Goal: Transaction & Acquisition: Purchase product/service

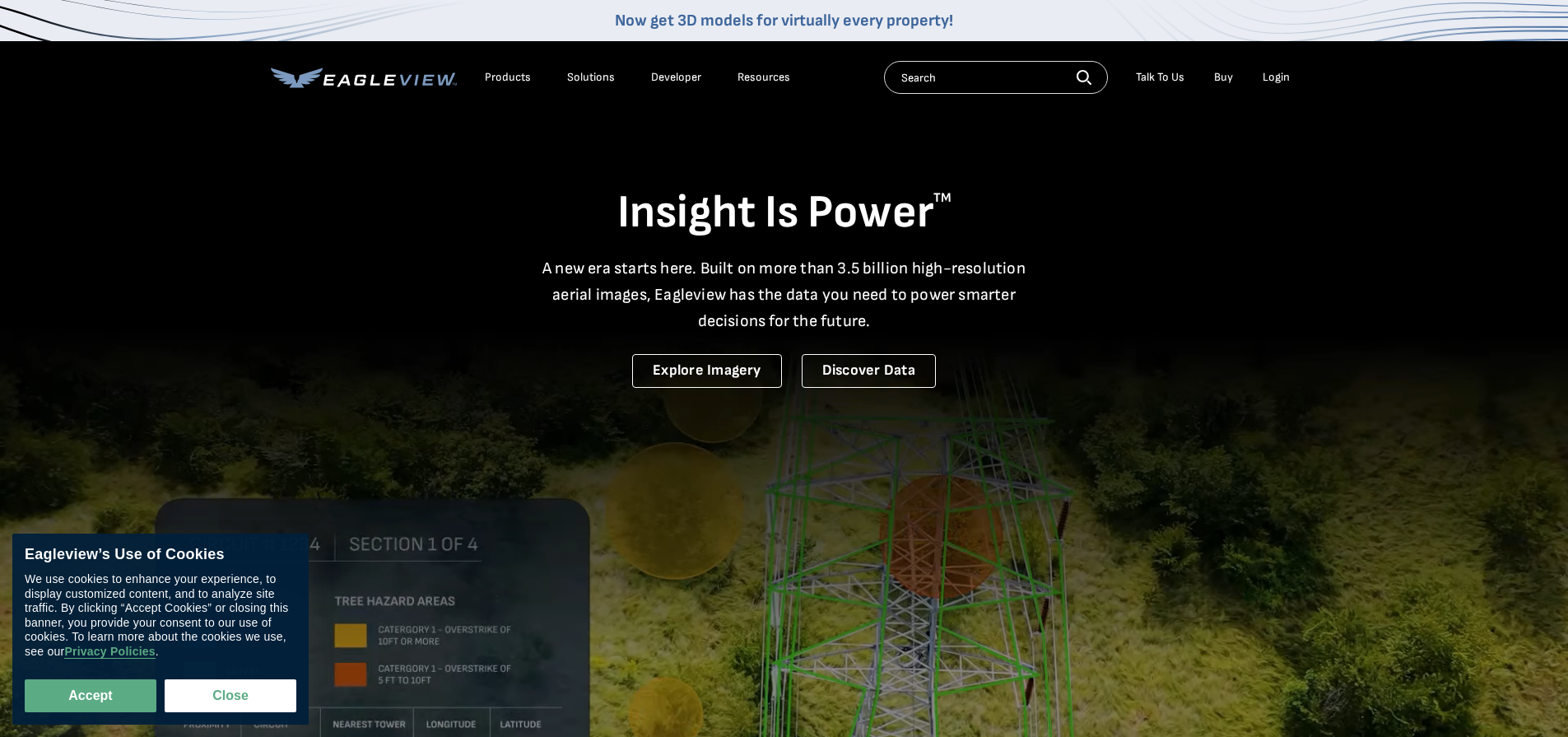
click at [1275, 79] on div "Login" at bounding box center [1277, 77] width 28 height 15
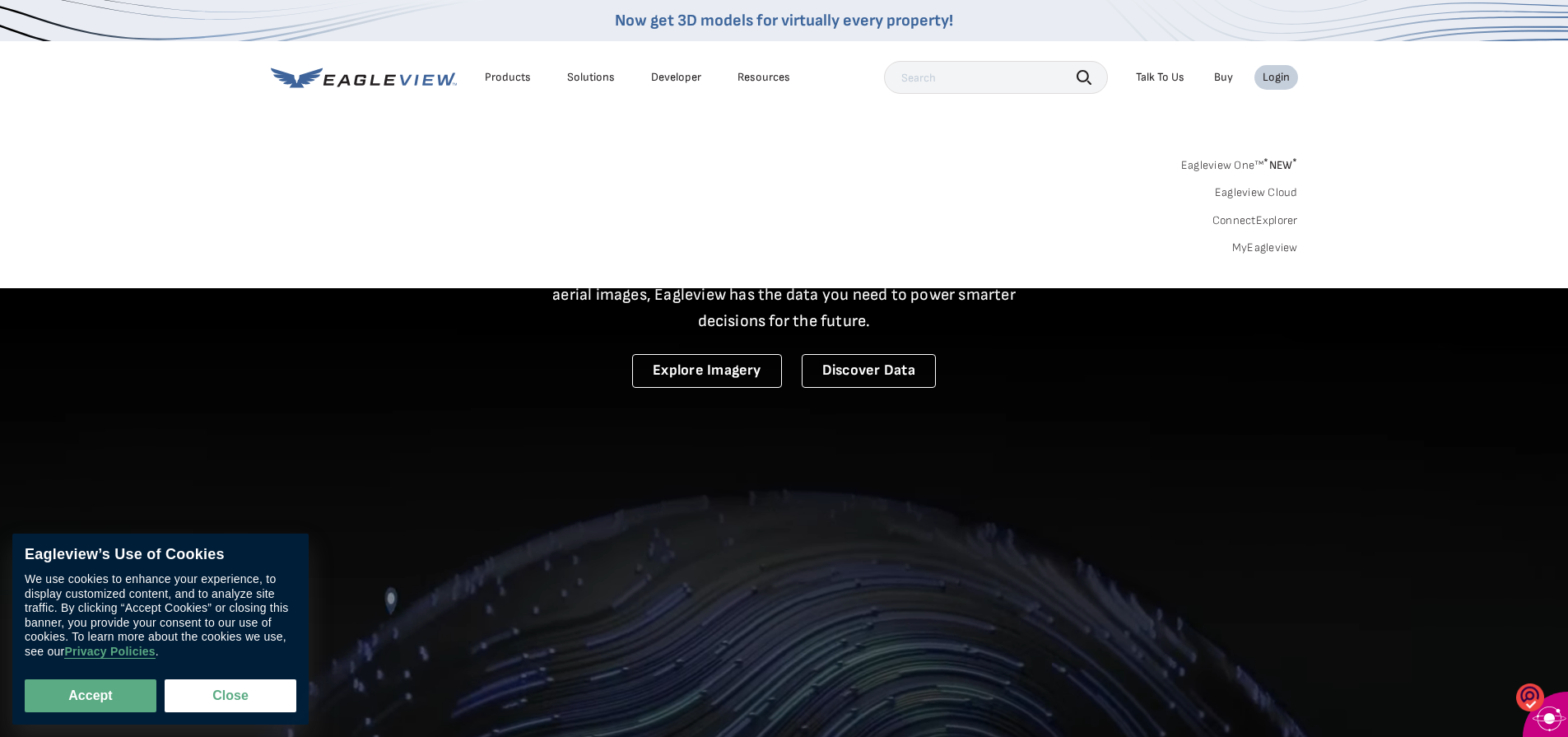
click at [1267, 249] on link "MyEagleview" at bounding box center [1265, 248] width 66 height 15
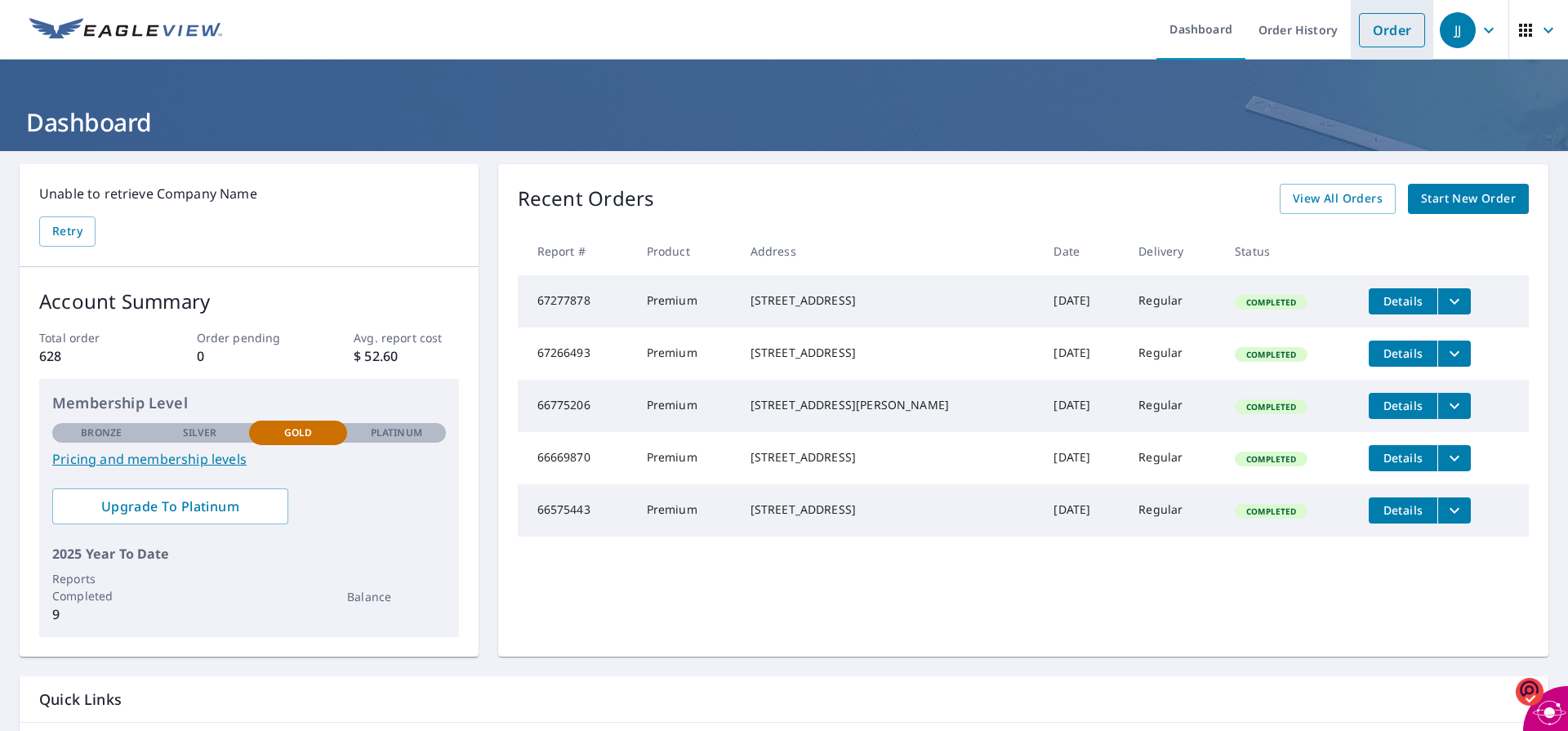
click at [1378, 32] on link "Order" at bounding box center [1392, 30] width 67 height 35
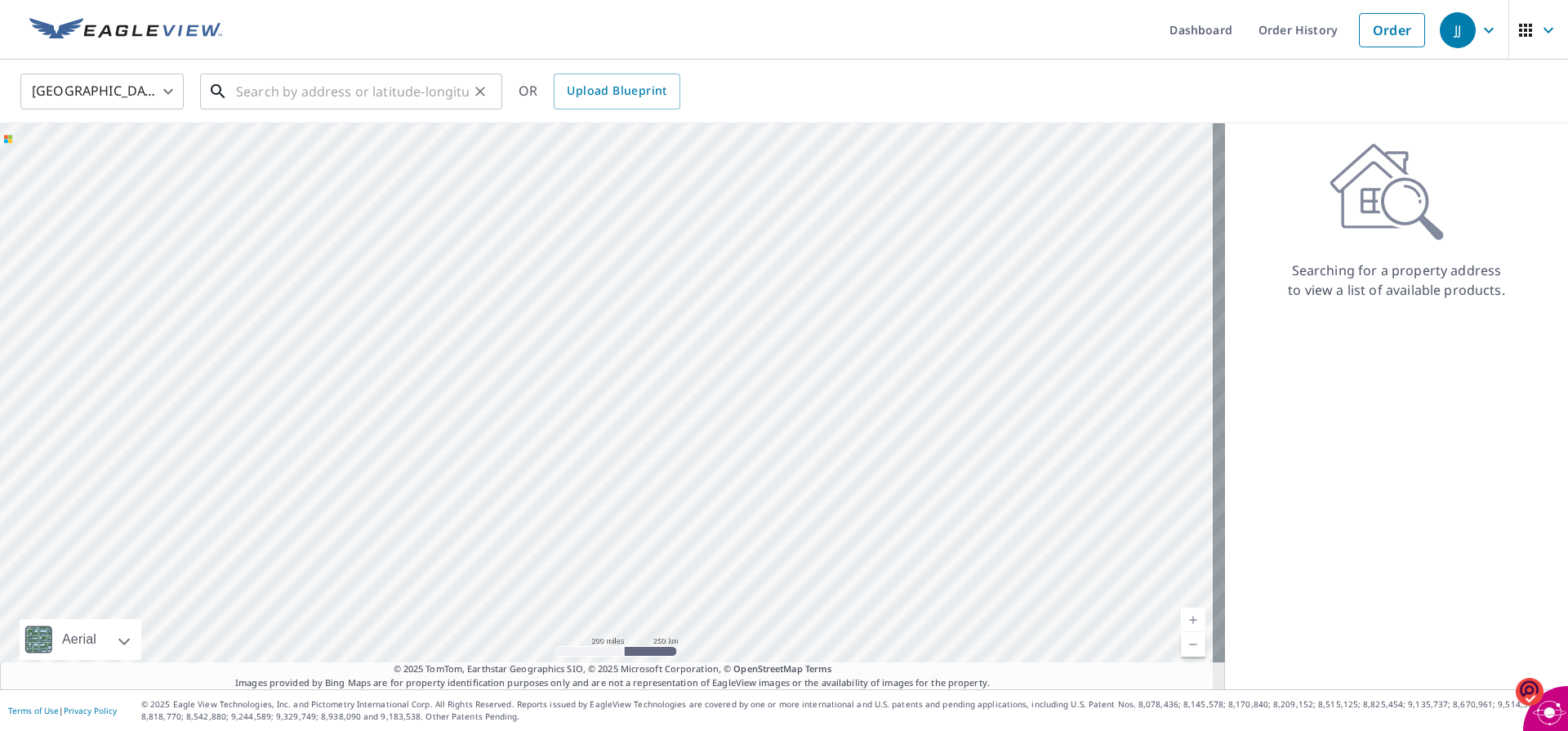
click at [253, 88] on input "text" at bounding box center [352, 91] width 232 height 46
click at [746, 107] on div "United States US ​ 2S468 kiowa dr ​ OR Upload Blueprint" at bounding box center [779, 91] width 1541 height 38
click at [377, 95] on input "2S468 kiowa dr" at bounding box center [352, 91] width 232 height 46
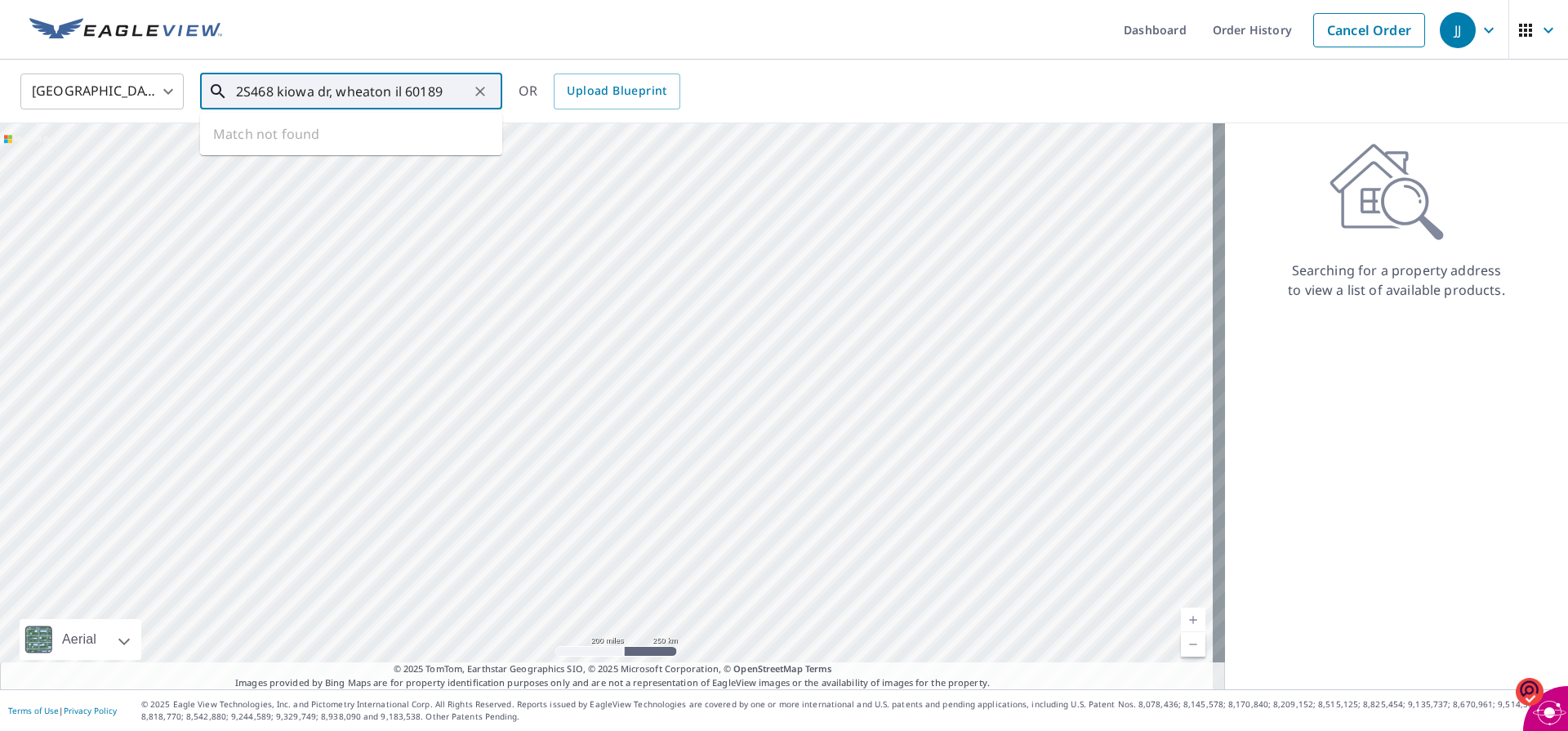
type input "2S468 kiowa dr, wheaton il 60189"
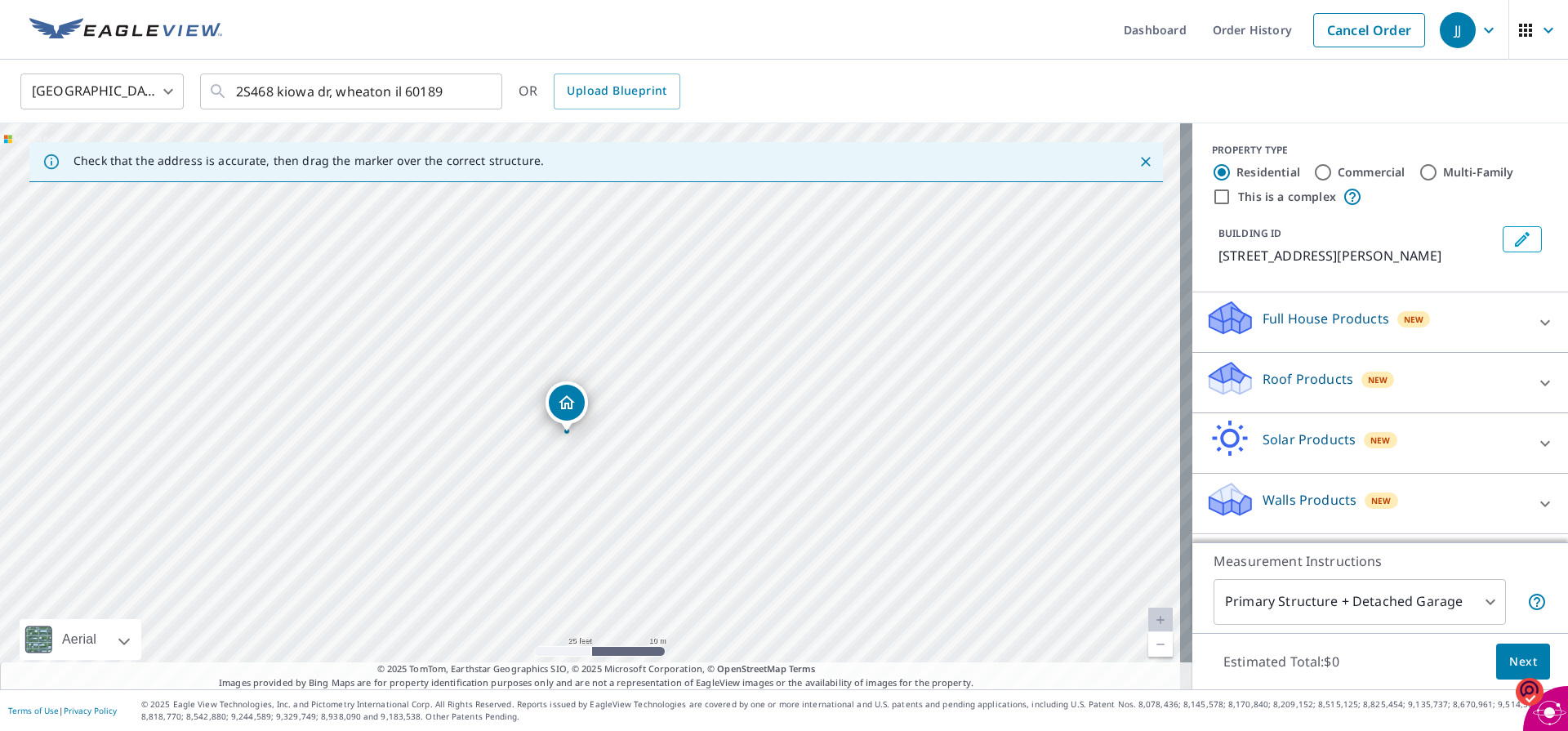
drag, startPoint x: 499, startPoint y: 367, endPoint x: 704, endPoint y: 530, distance: 261.9
click at [704, 530] on div "2S468 Kiowa Dr Wheaton, IL 60189" at bounding box center [596, 406] width 1192 height 566
click at [1537, 382] on icon at bounding box center [1546, 383] width 20 height 20
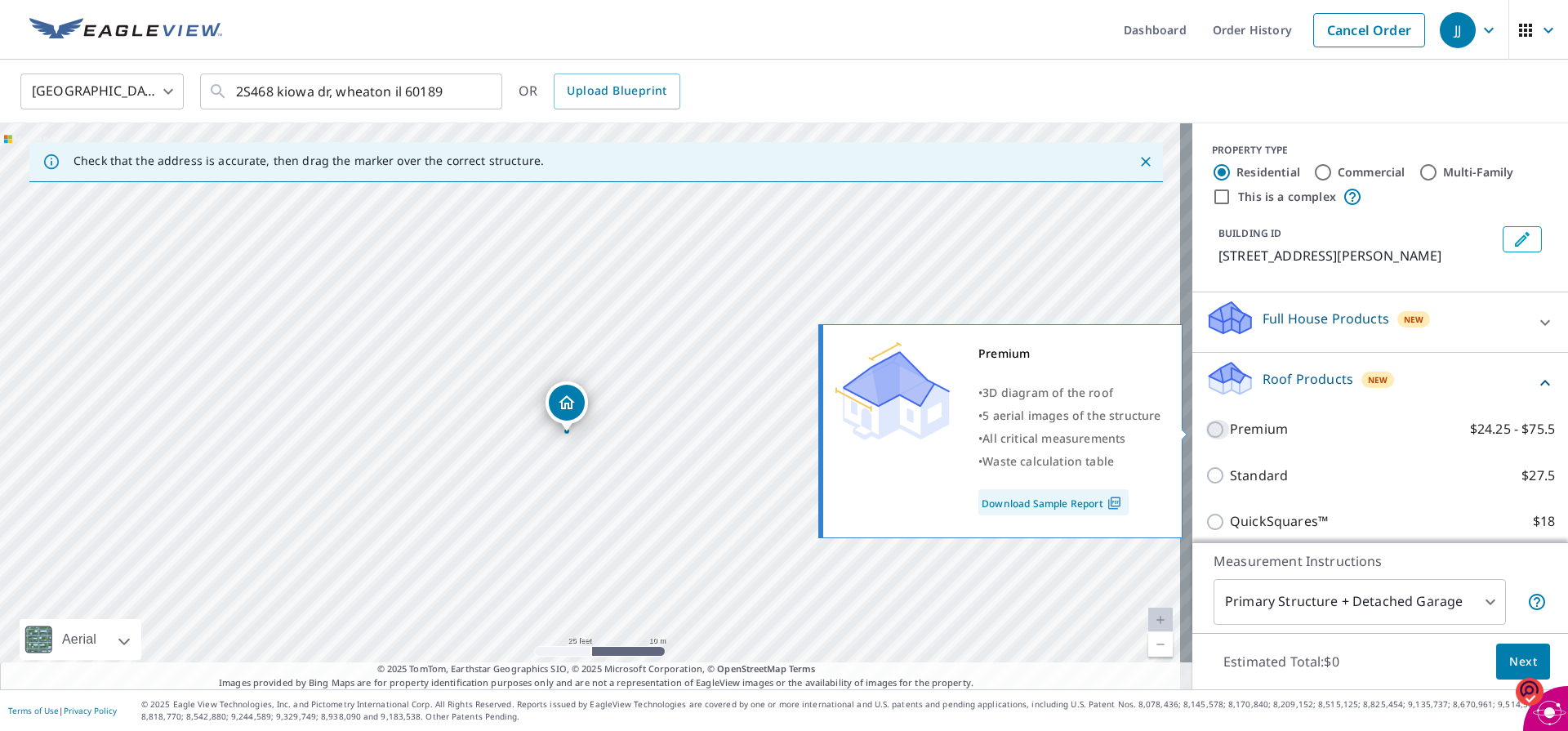
click at [1206, 428] on input "Premium $24.25 - $75.5" at bounding box center [1218, 430] width 25 height 20
checkbox input "true"
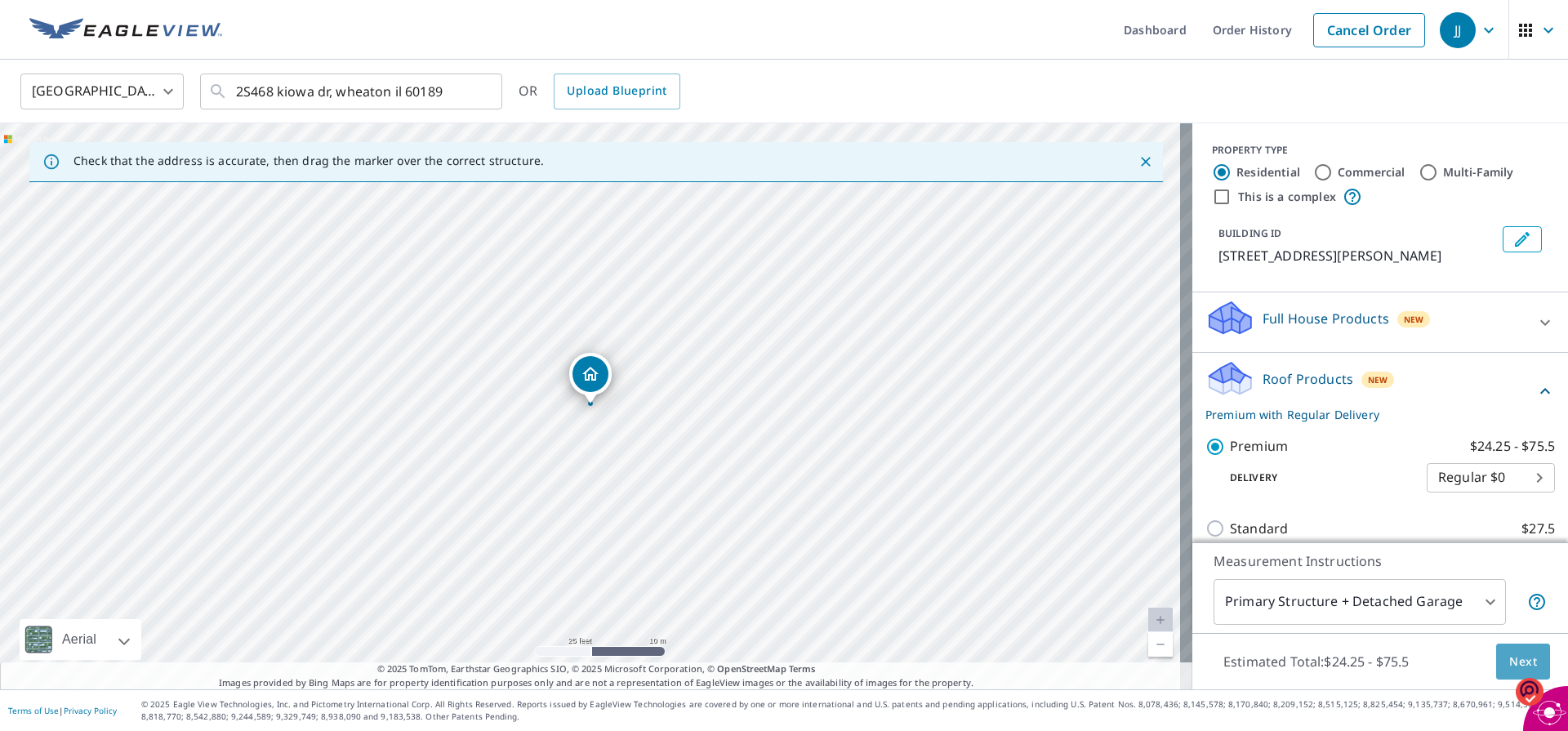
click at [1525, 660] on button "Next" at bounding box center [1523, 662] width 54 height 36
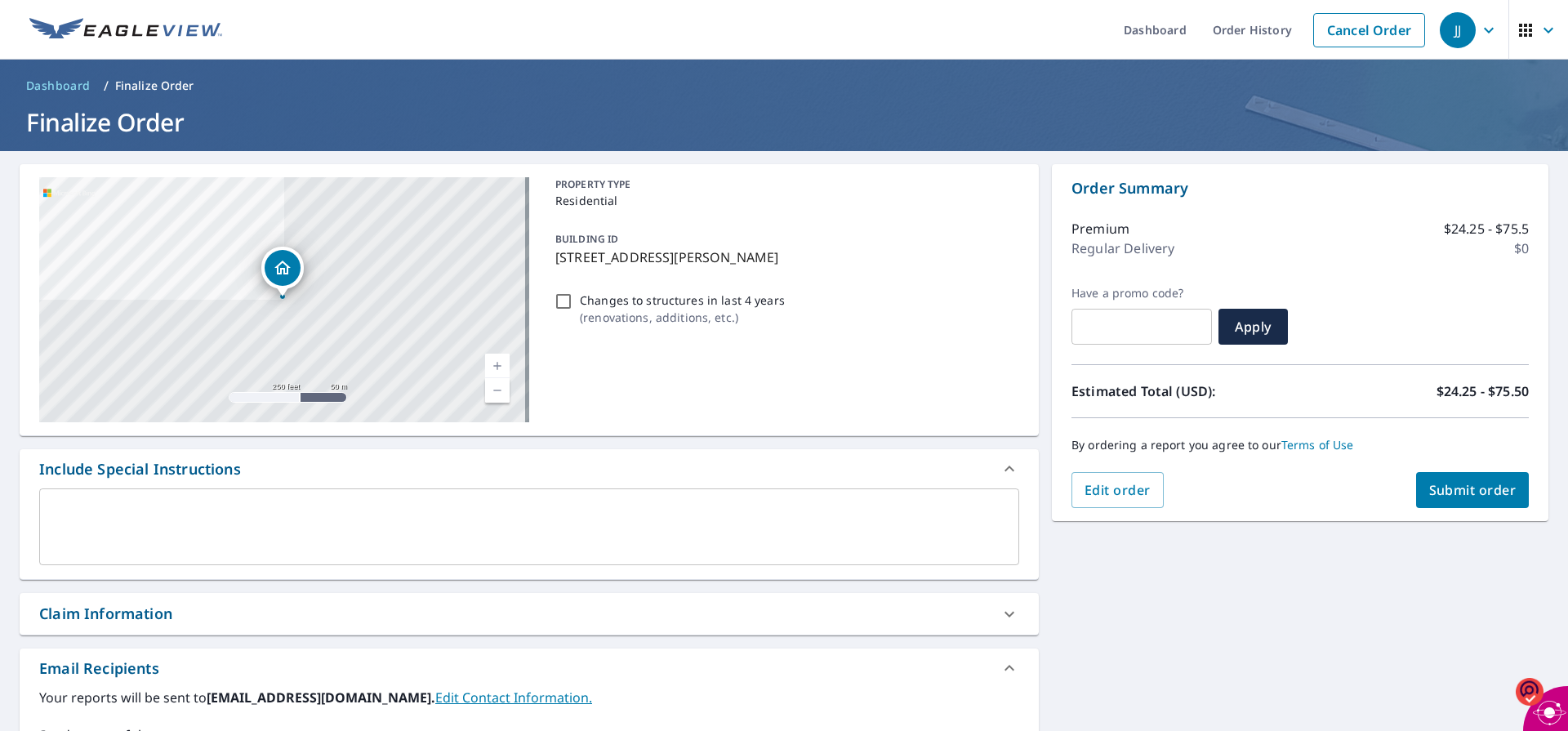
click at [1449, 493] on span "Submit order" at bounding box center [1473, 490] width 88 height 18
